Goal: Find specific page/section: Find specific page/section

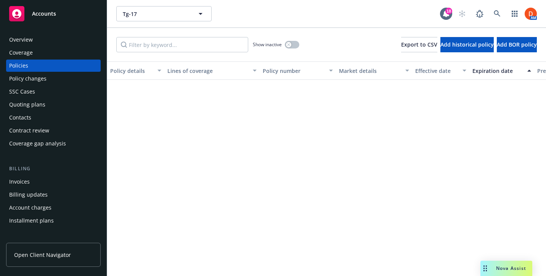
scroll to position [405, 0]
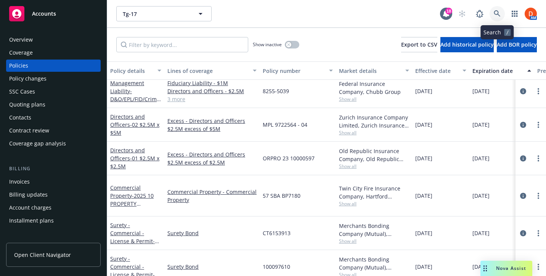
click at [495, 9] on link at bounding box center [497, 13] width 15 height 15
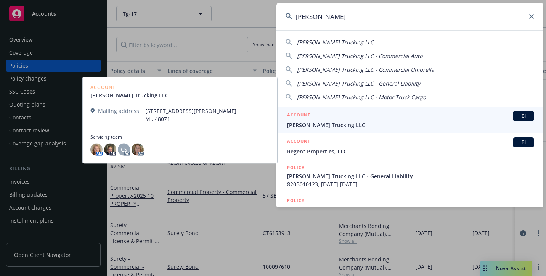
type input "nick spano"
click at [382, 112] on div "ACCOUNT BI" at bounding box center [410, 116] width 247 height 10
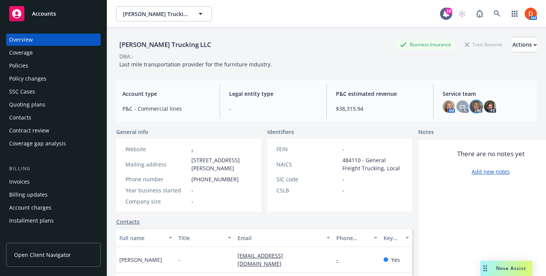
click at [472, 110] on img at bounding box center [476, 106] width 12 height 12
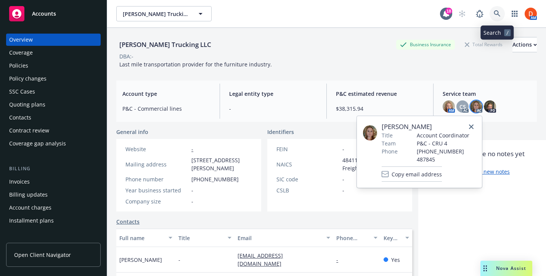
click at [497, 11] on icon at bounding box center [497, 13] width 7 height 7
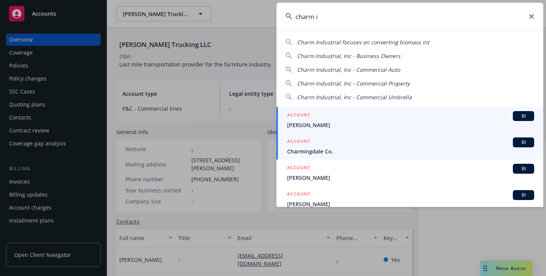
type input "charm in"
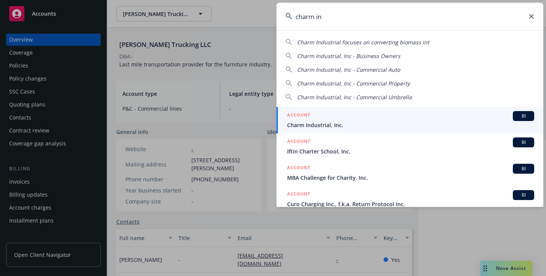
click at [334, 130] on link "ACCOUNT BI Charm Industrial, Inc." at bounding box center [410, 120] width 267 height 26
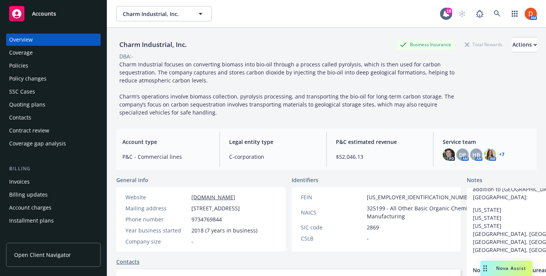
scroll to position [61, 0]
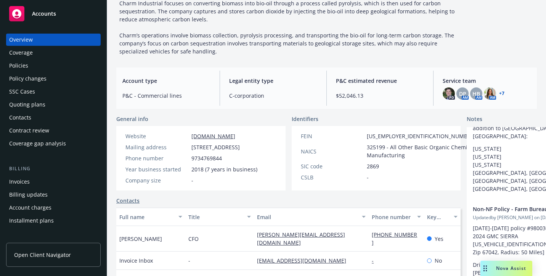
click at [509, 267] on span "Nova Assist" at bounding box center [511, 268] width 30 height 6
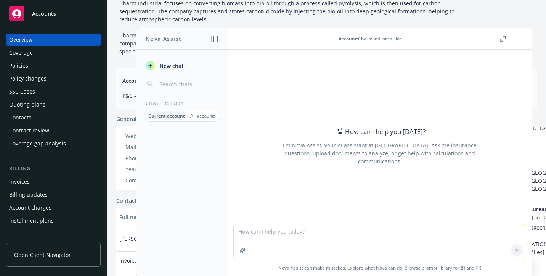
click at [300, 239] on textarea at bounding box center [380, 241] width 292 height 35
paste textarea "Daniel, Jose was part of the original requested drivers I sent. This memo would…"
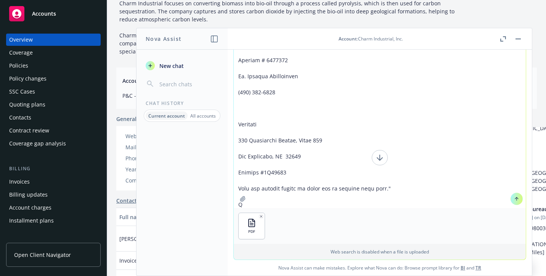
scroll to position [0, 0]
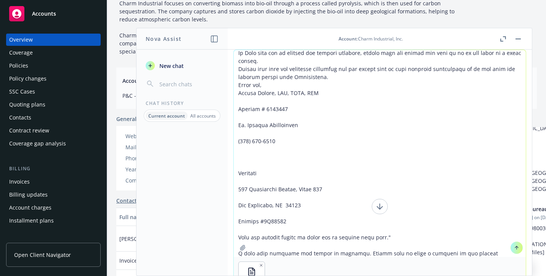
type textarea "Please review the below email thread: "Daniel, Jose was part of the original re…"
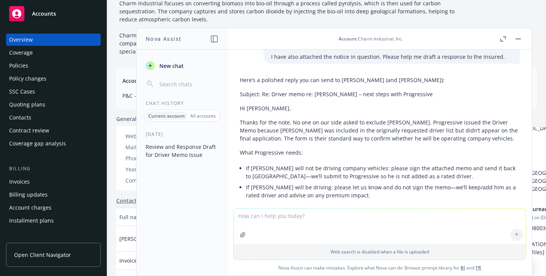
scroll to position [519, 0]
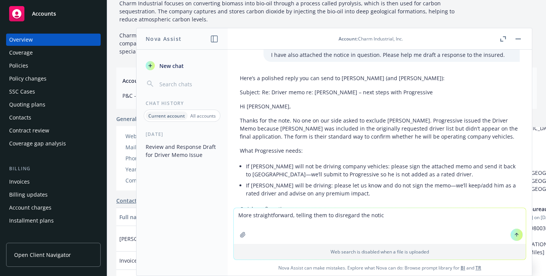
type textarea "More straightforward, telling them to disregard the notice"
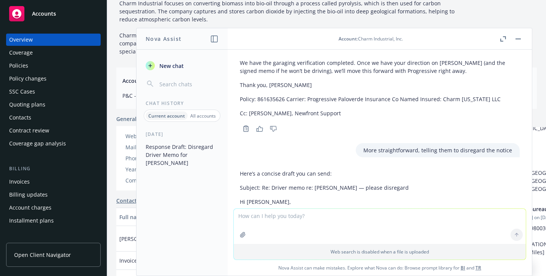
scroll to position [761, 0]
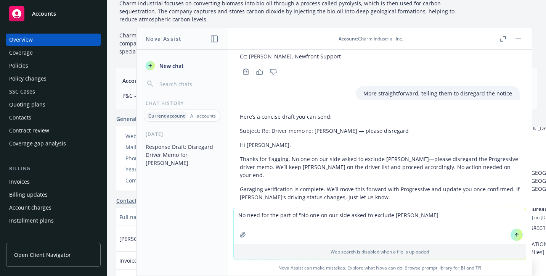
type textarea "No need for the part of "No one on our side asked to exclude [PERSON_NAME]""
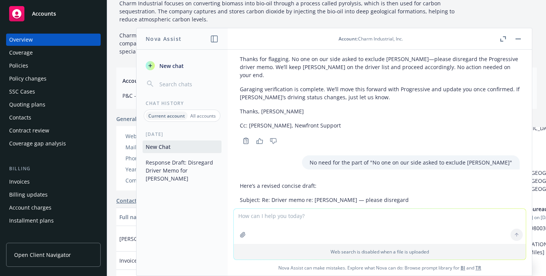
scroll to position [922, 0]
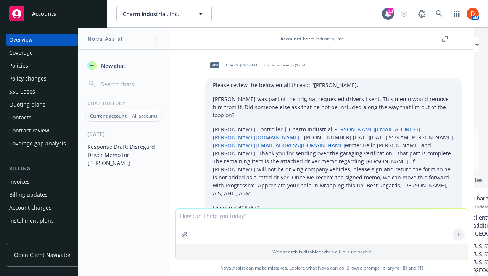
scroll to position [922, 0]
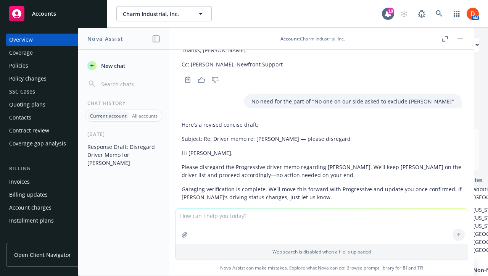
click at [464, 40] on button "button" at bounding box center [460, 38] width 9 height 9
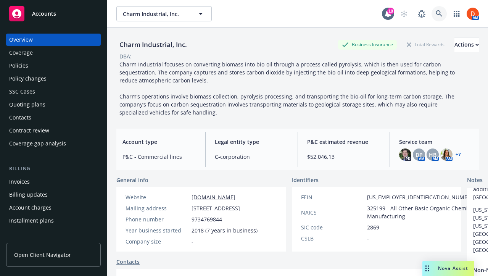
click at [441, 13] on icon at bounding box center [439, 13] width 7 height 7
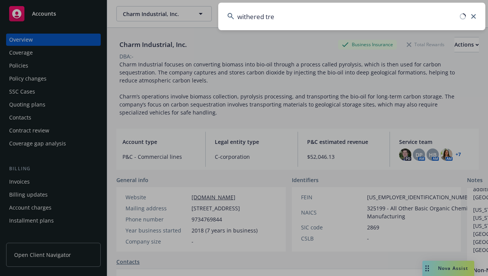
type input "withered tree"
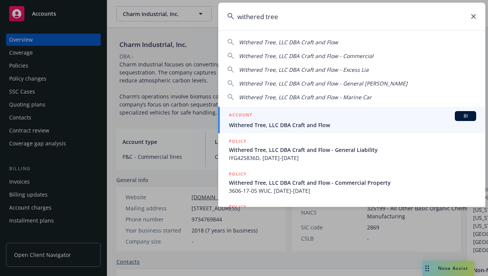
click at [322, 114] on div "ACCOUNT BI" at bounding box center [352, 116] width 247 height 10
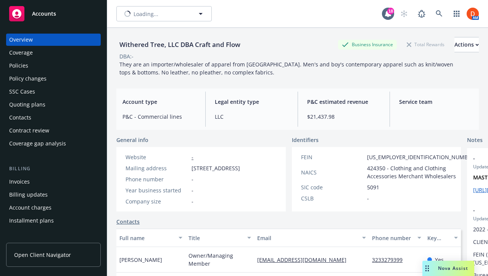
scroll to position [4, 0]
click at [67, 71] on div "Policies" at bounding box center [53, 66] width 89 height 12
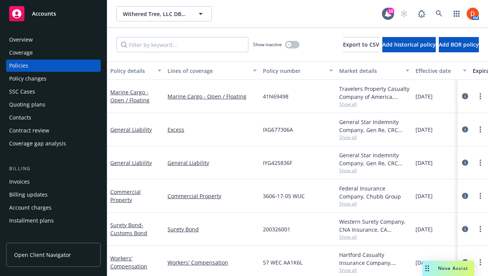
click at [36, 42] on div "Overview" at bounding box center [53, 40] width 89 height 12
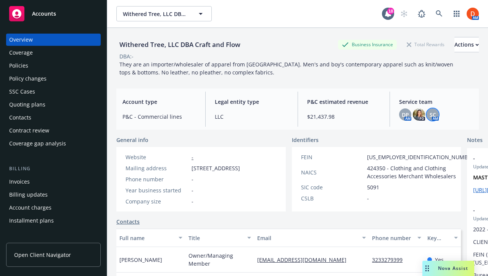
click at [431, 111] on span "SC" at bounding box center [433, 115] width 6 height 8
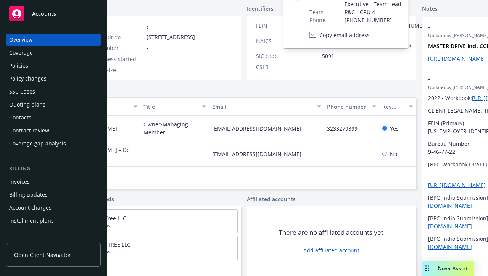
scroll to position [147, 76]
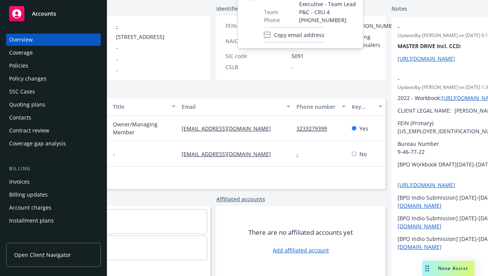
click at [58, 67] on div "Policies" at bounding box center [53, 66] width 89 height 12
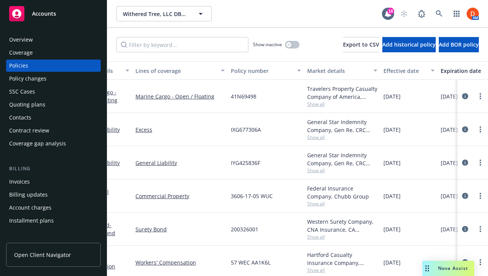
scroll to position [3, 37]
